Goal: Information Seeking & Learning: Learn about a topic

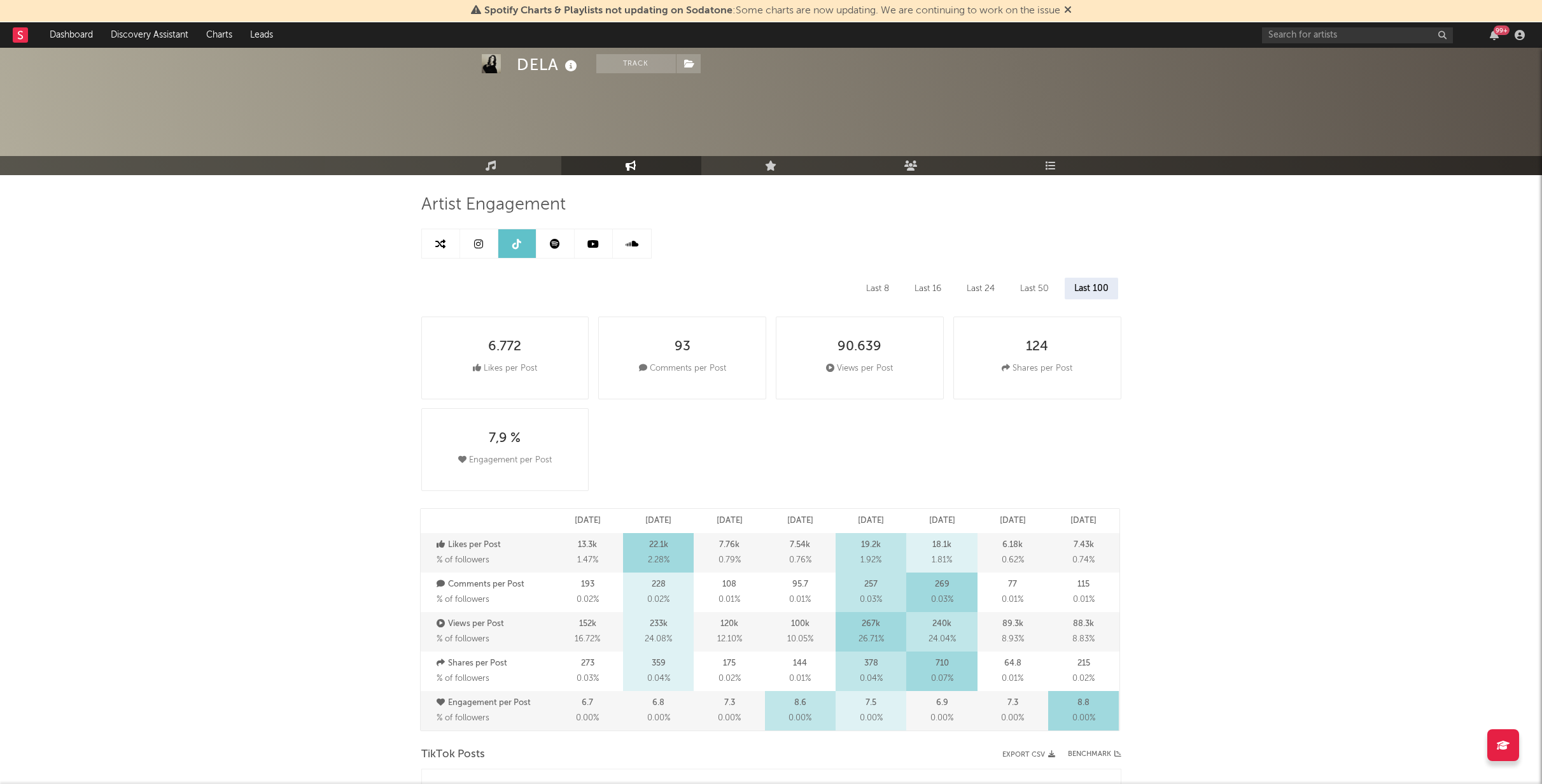
select select "6m"
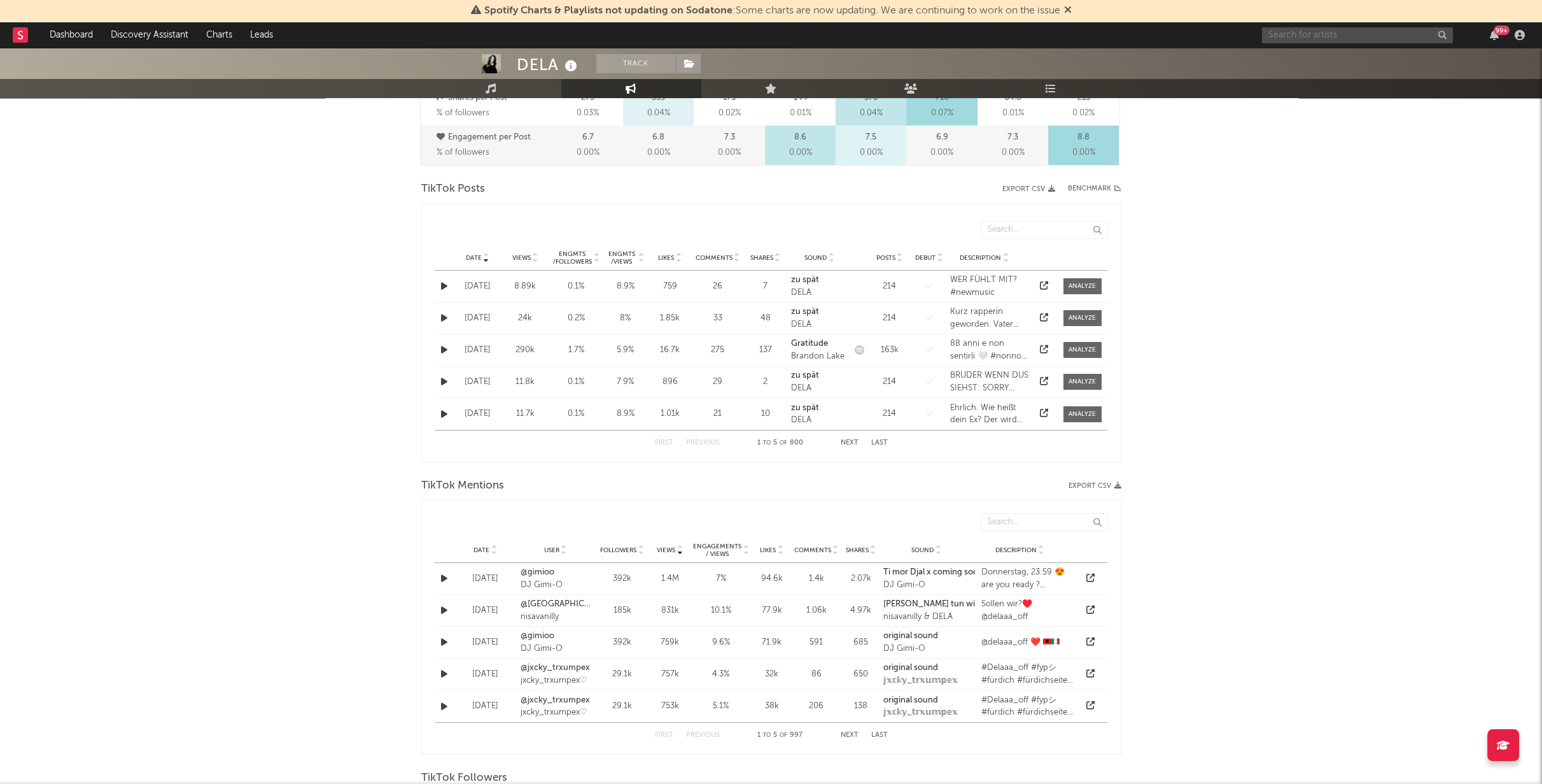
click at [1348, 31] on input "text" at bounding box center [1358, 35] width 191 height 15
type input "kord"
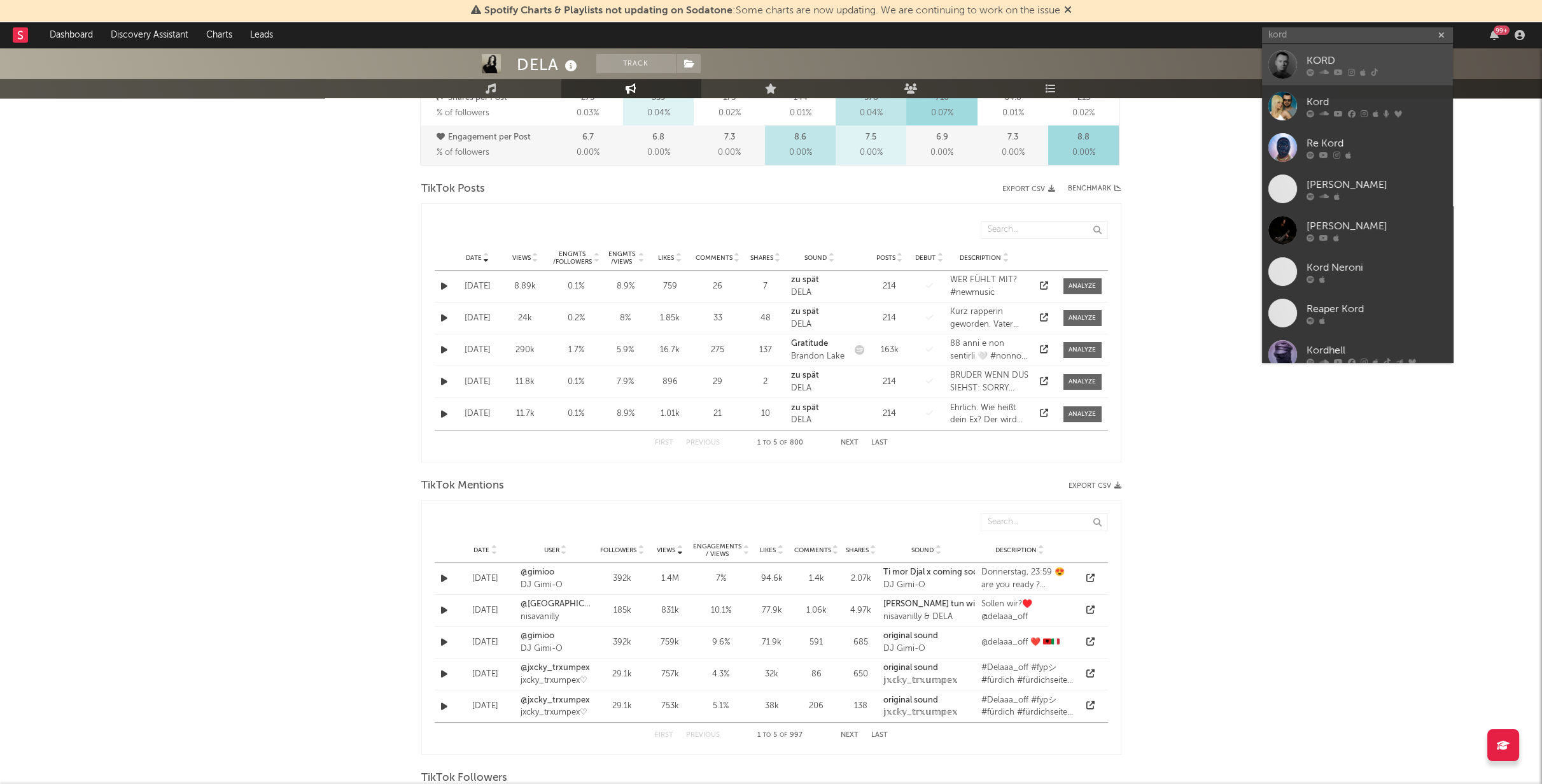
click at [1315, 61] on div "KORD" at bounding box center [1377, 61] width 140 height 15
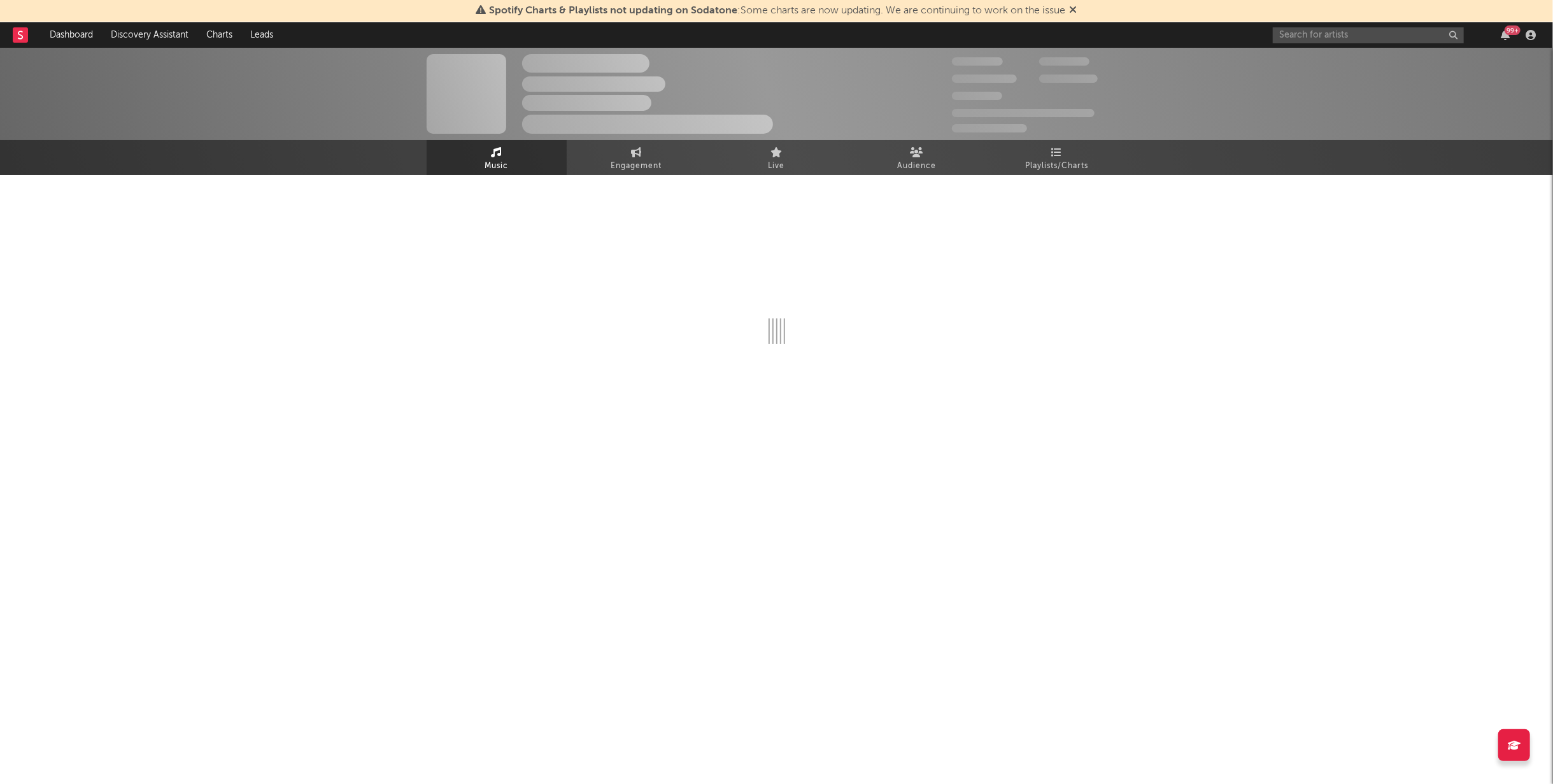
select select "6m"
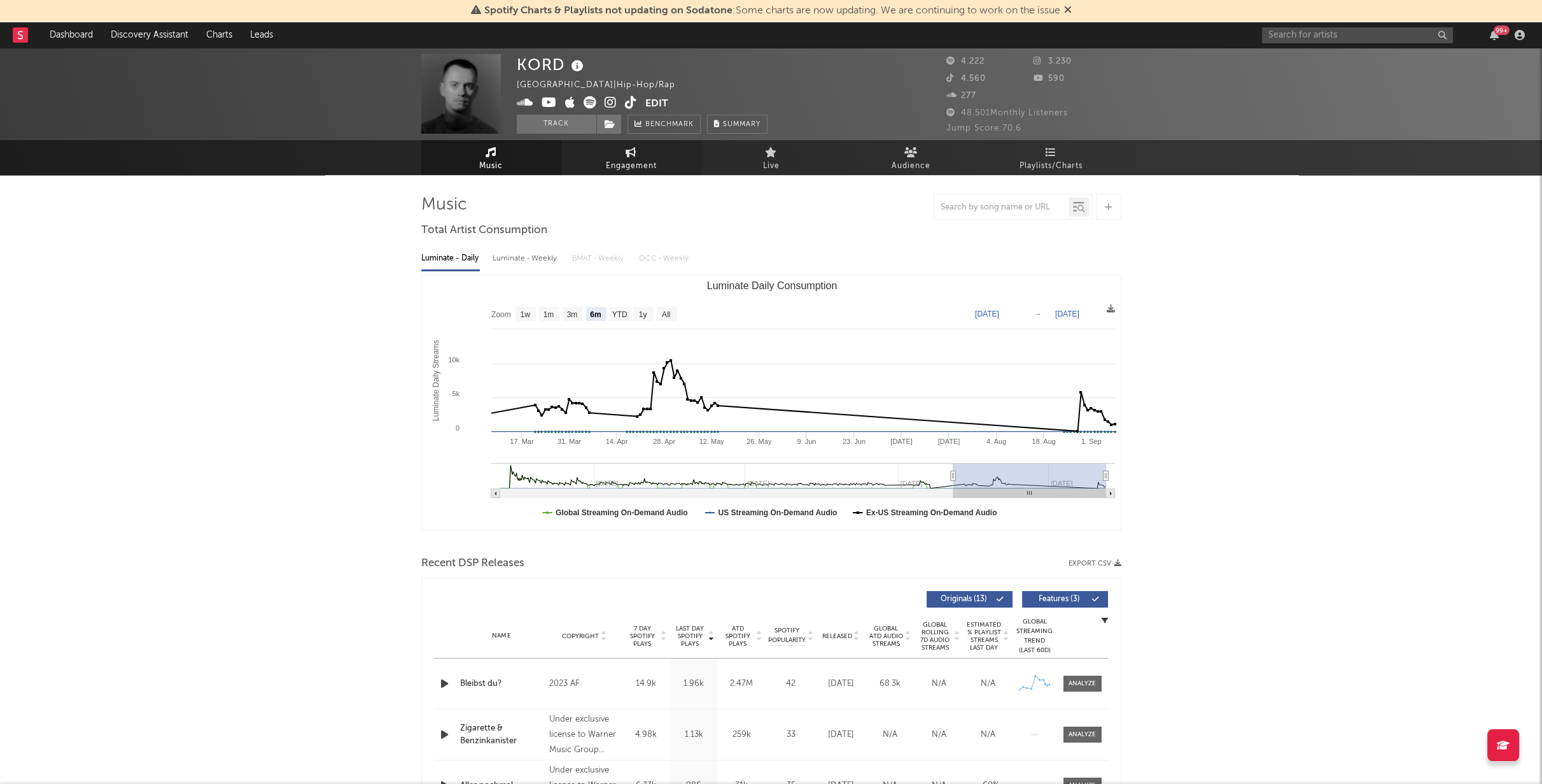
click at [653, 160] on span "Engagement" at bounding box center [631, 166] width 51 height 15
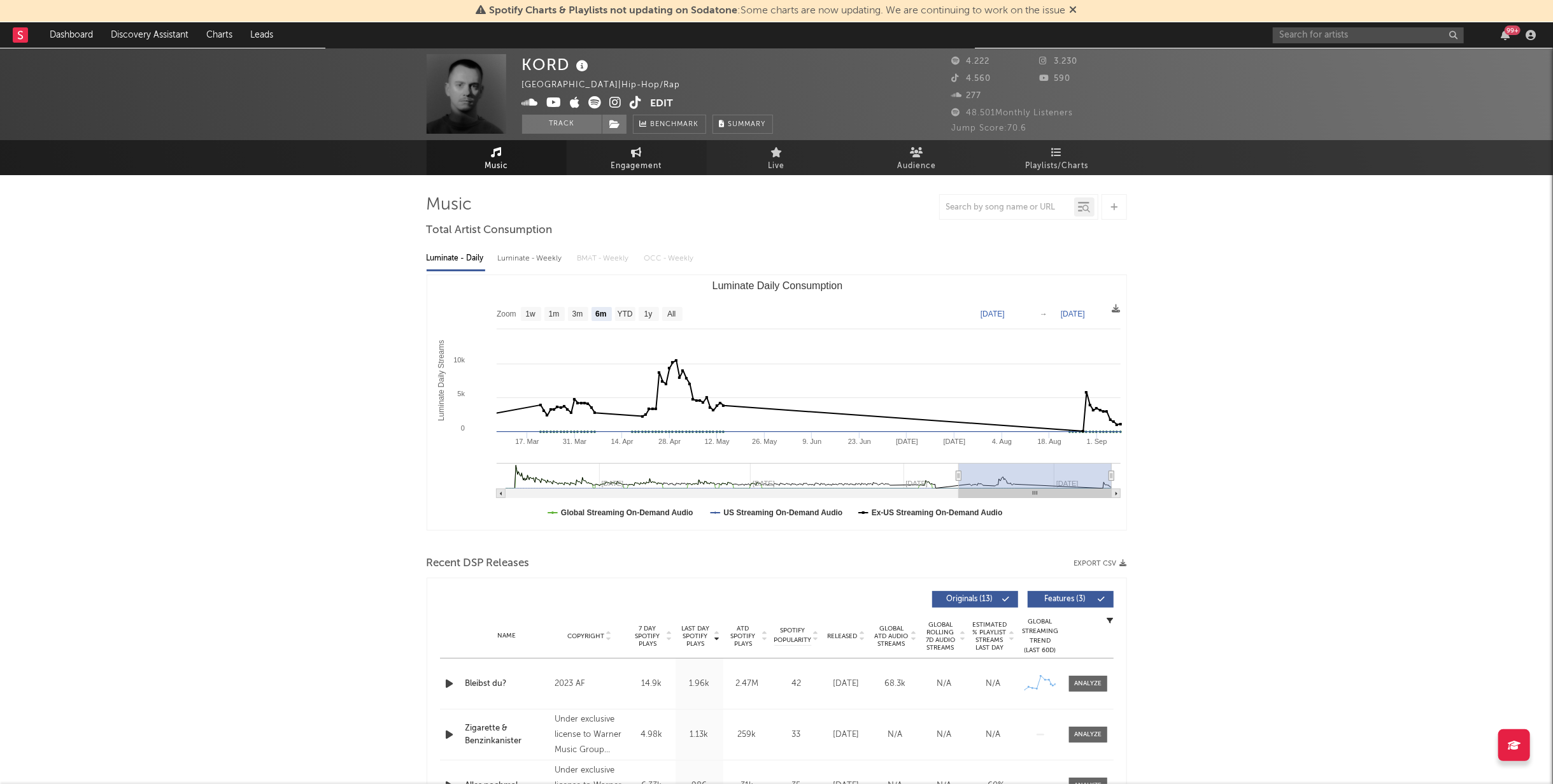
select select "1w"
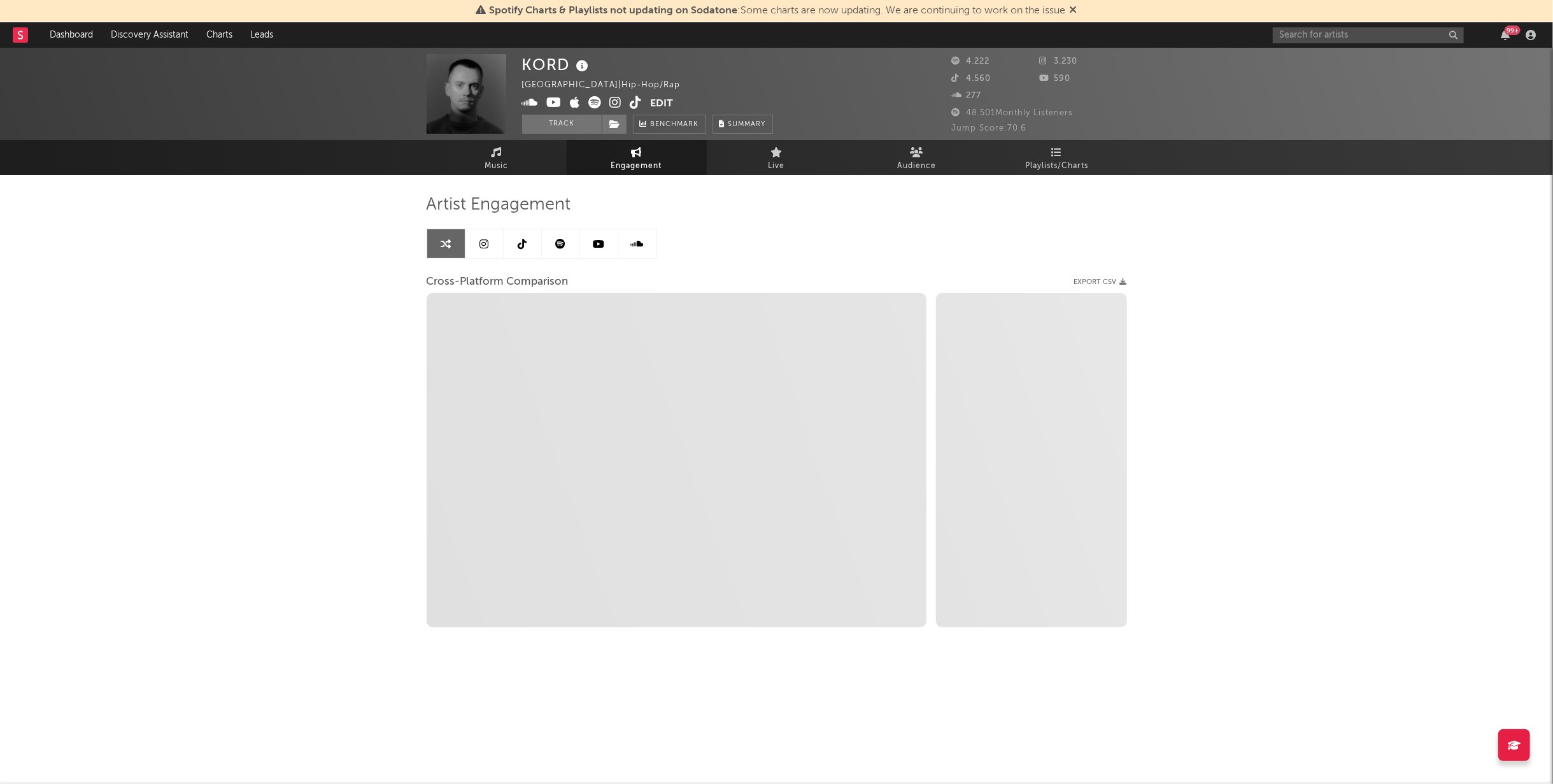
select select "1m"
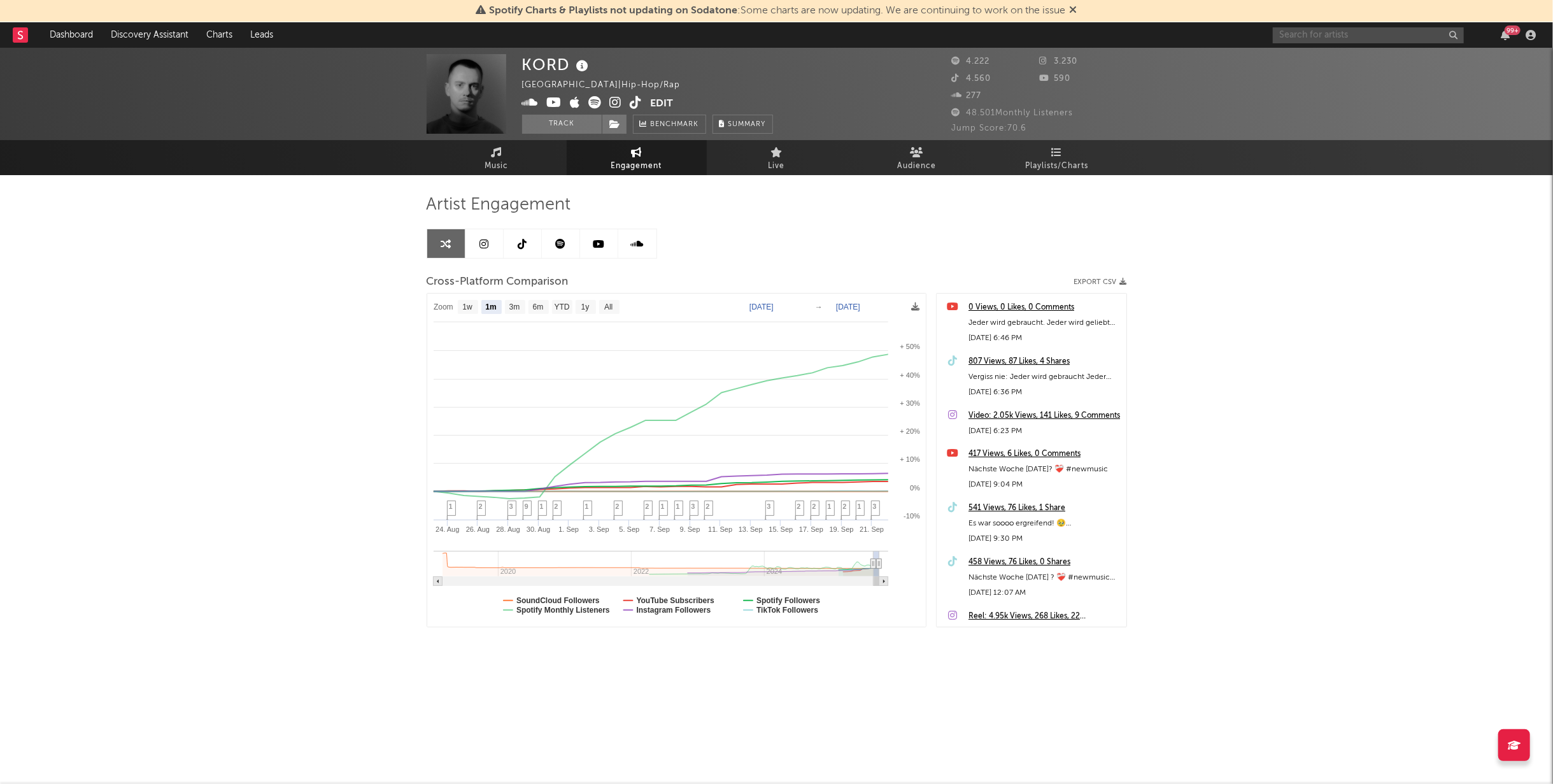
click at [1303, 29] on input "text" at bounding box center [1369, 35] width 191 height 15
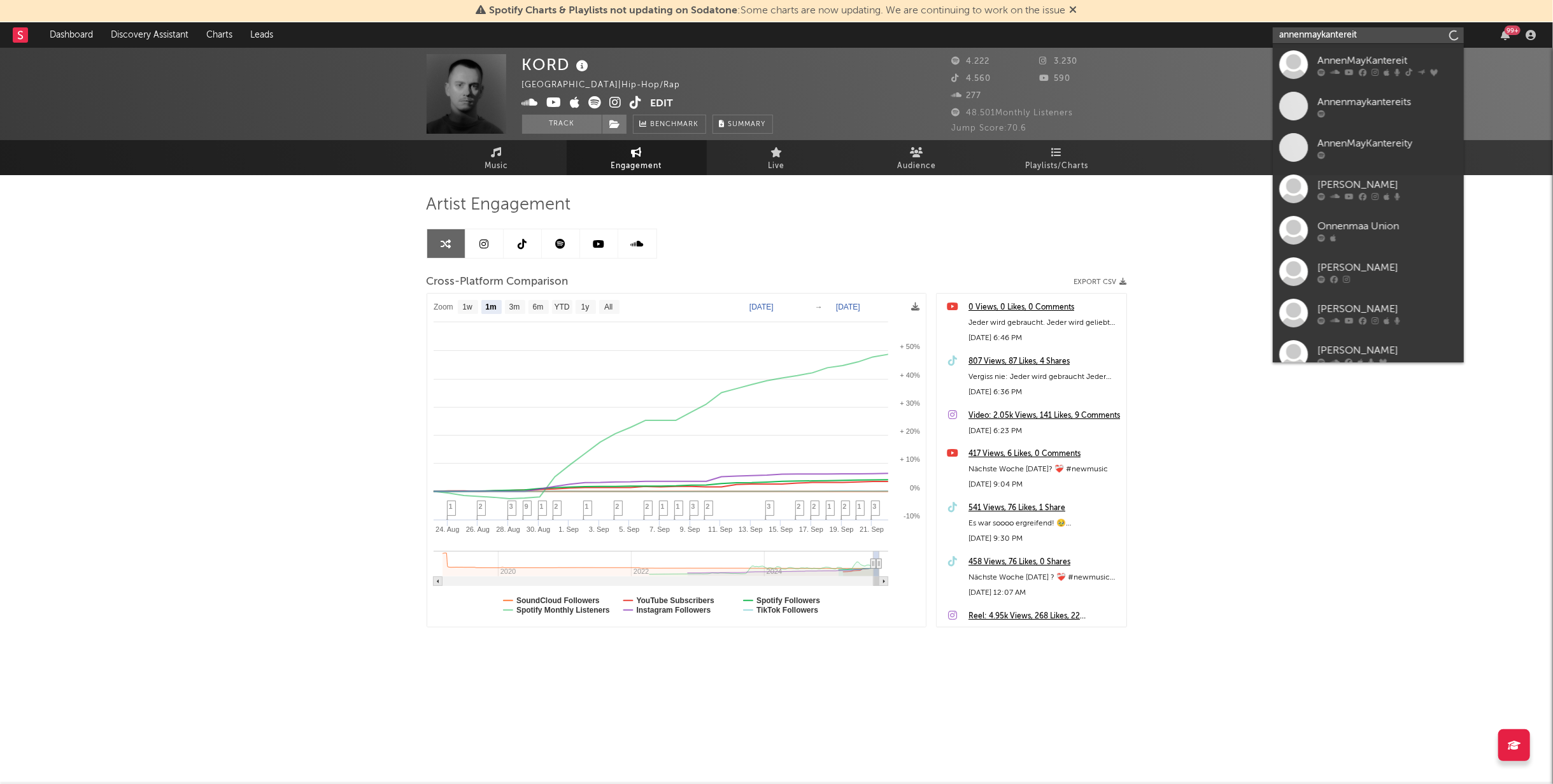
type input "annenmaykantereit"
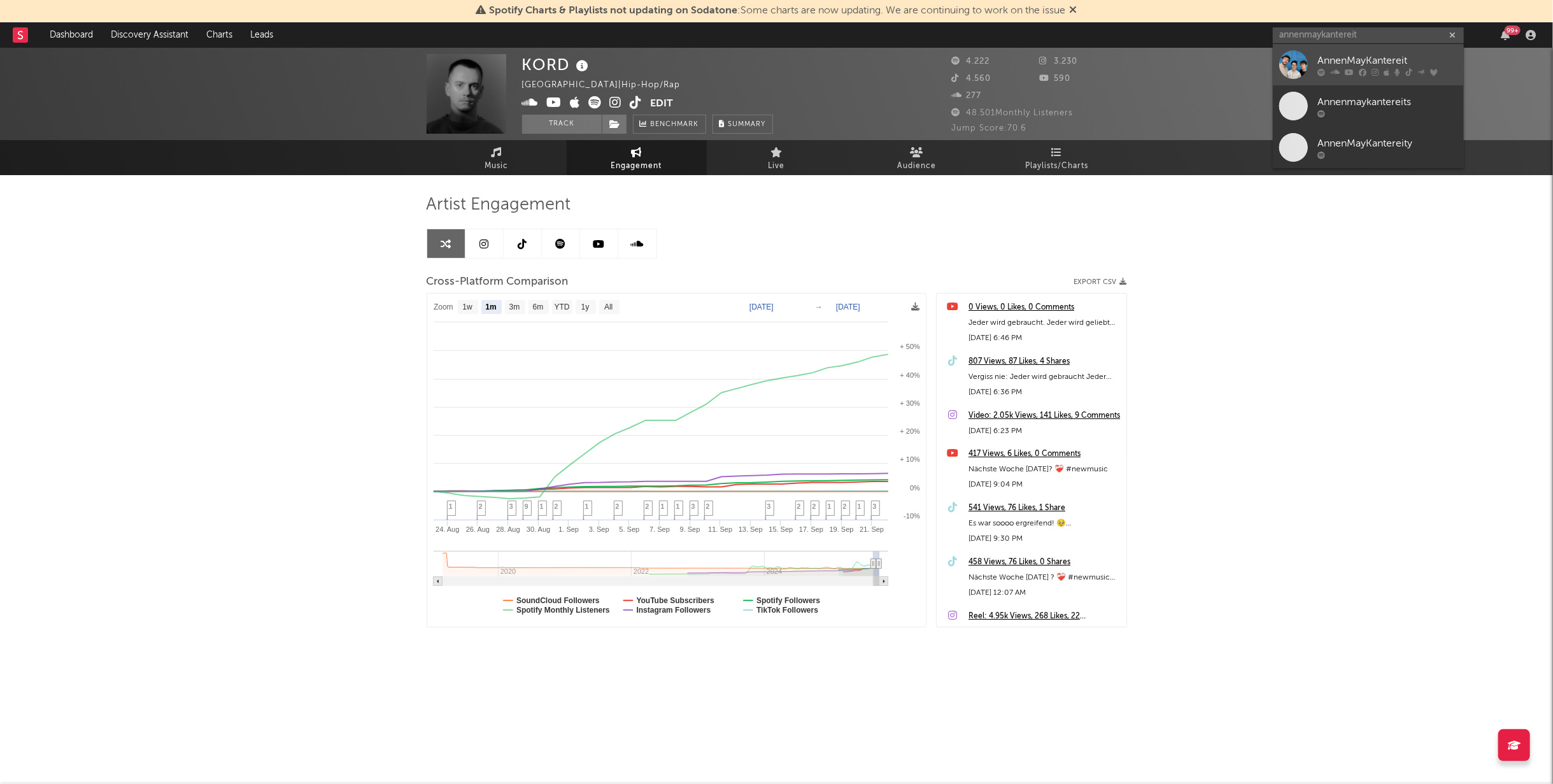
click at [1320, 53] on div "AnnenMayKantereit" at bounding box center [1387, 61] width 140 height 15
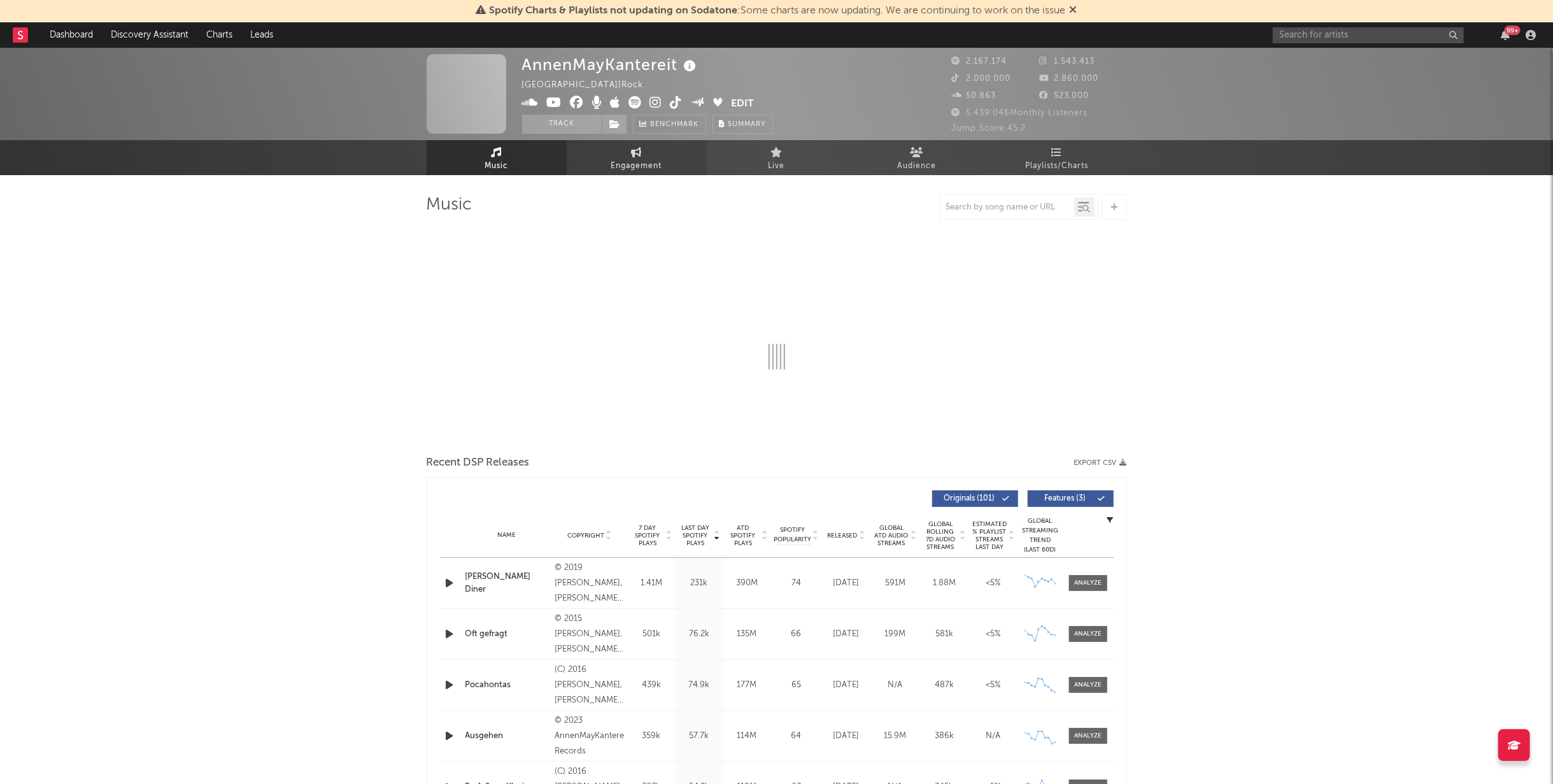
click at [633, 161] on span "Engagement" at bounding box center [636, 166] width 51 height 15
select select "1w"
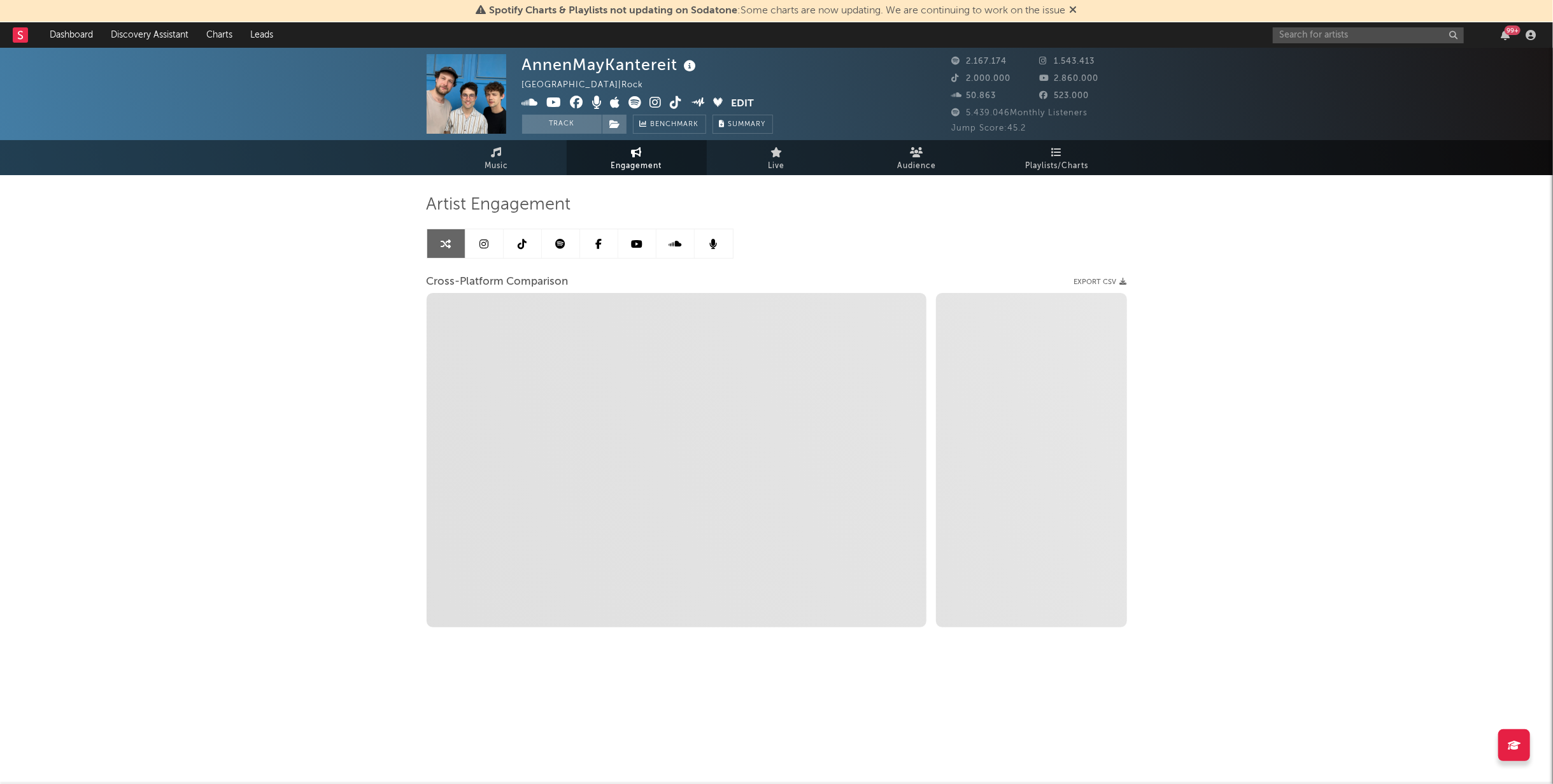
select select "1m"
